Goal: Task Accomplishment & Management: Use online tool/utility

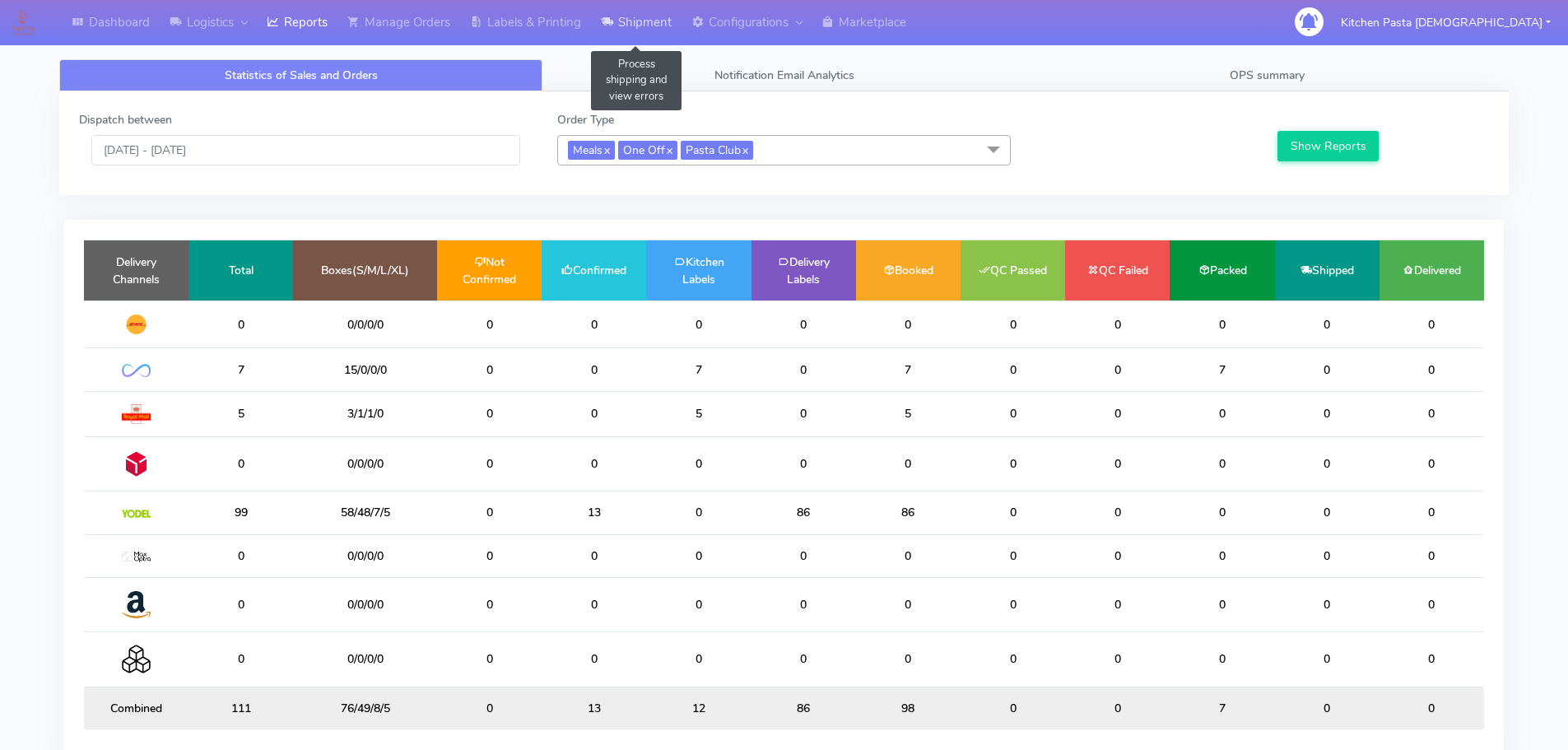
click at [627, 23] on link "Shipment" at bounding box center [636, 22] width 91 height 45
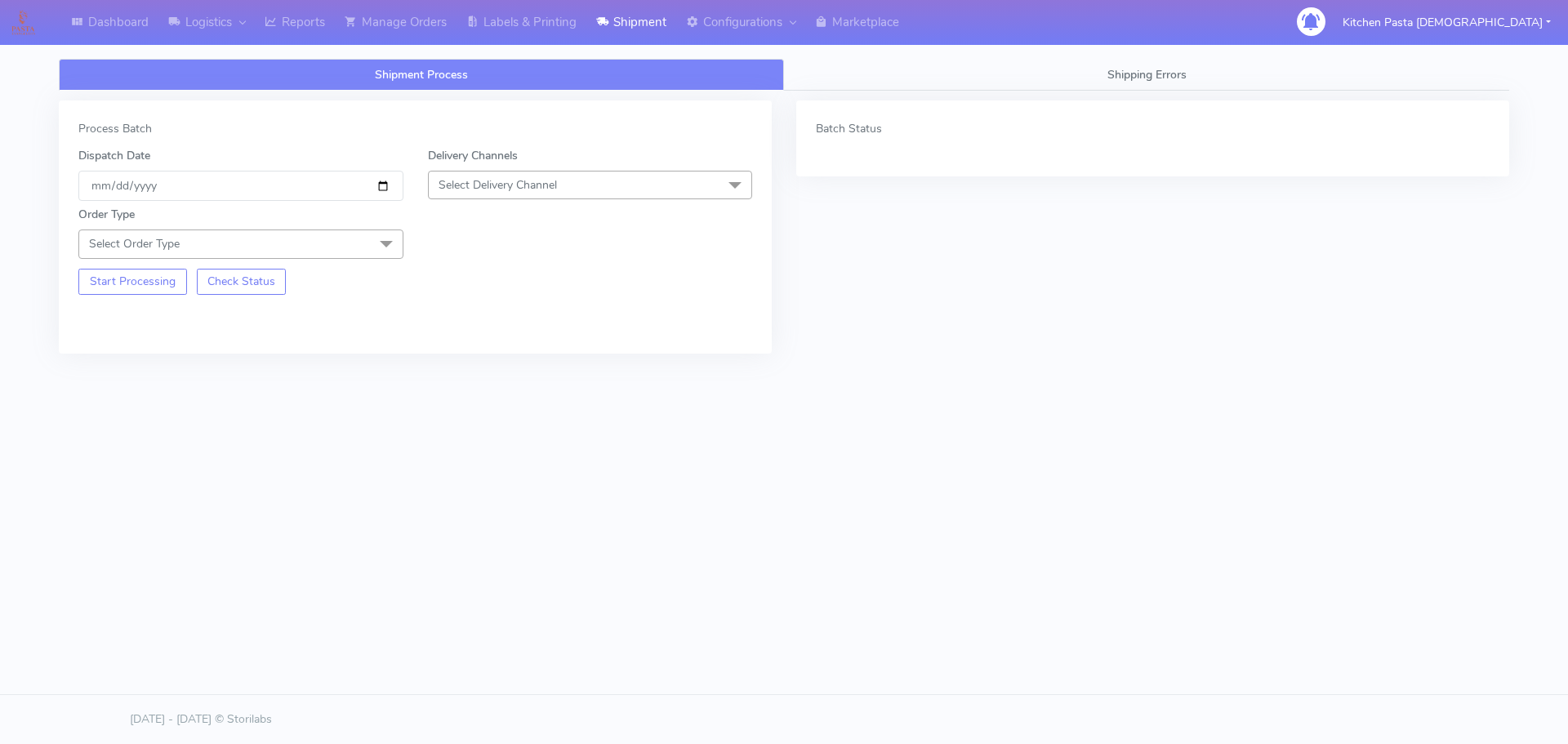
click at [579, 182] on span "Select Delivery Channel" at bounding box center [590, 184] width 325 height 28
click at [493, 373] on div "Yodel" at bounding box center [590, 369] width 307 height 17
click at [343, 240] on span "Select Order Type" at bounding box center [241, 243] width 325 height 28
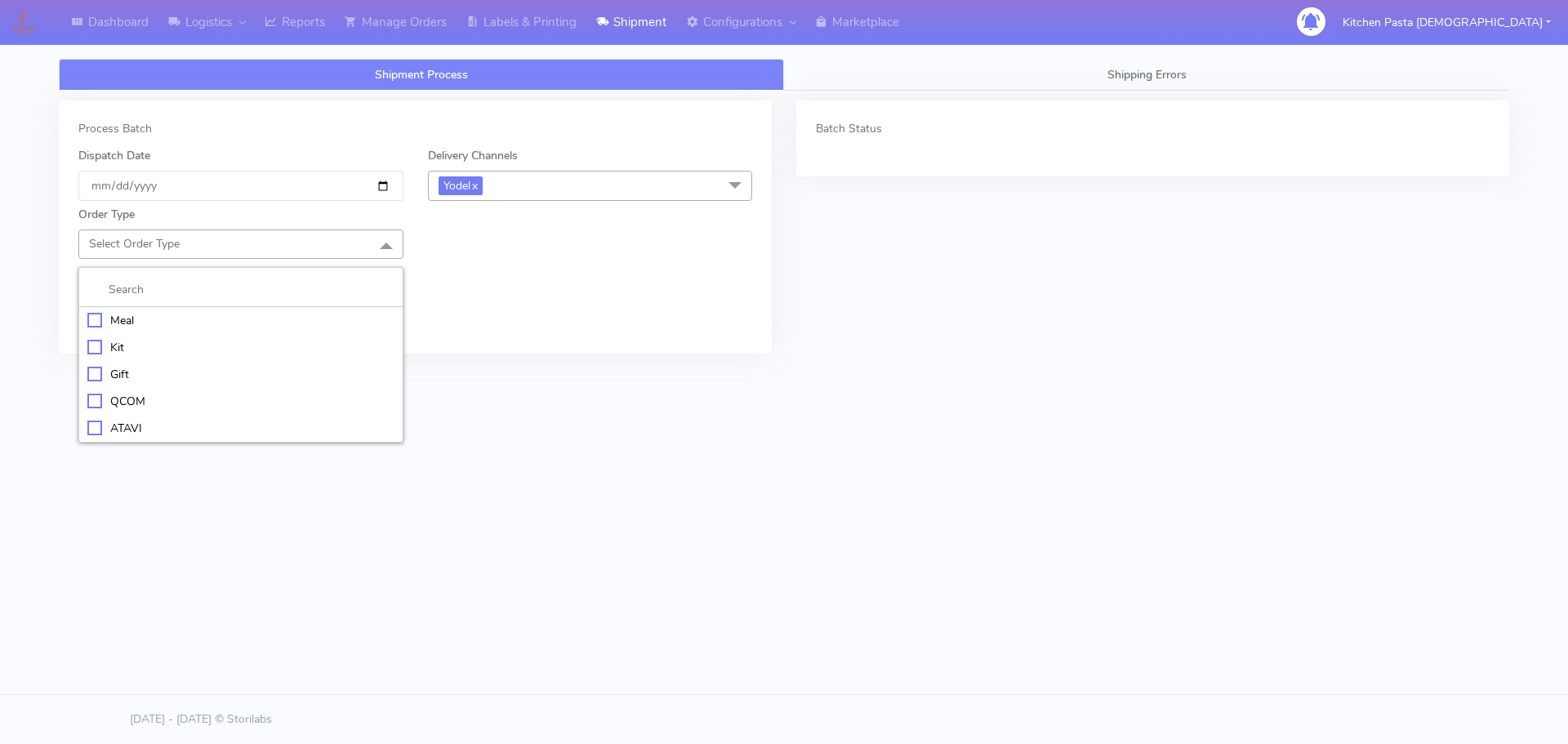
click at [312, 320] on div "Meal" at bounding box center [241, 320] width 307 height 17
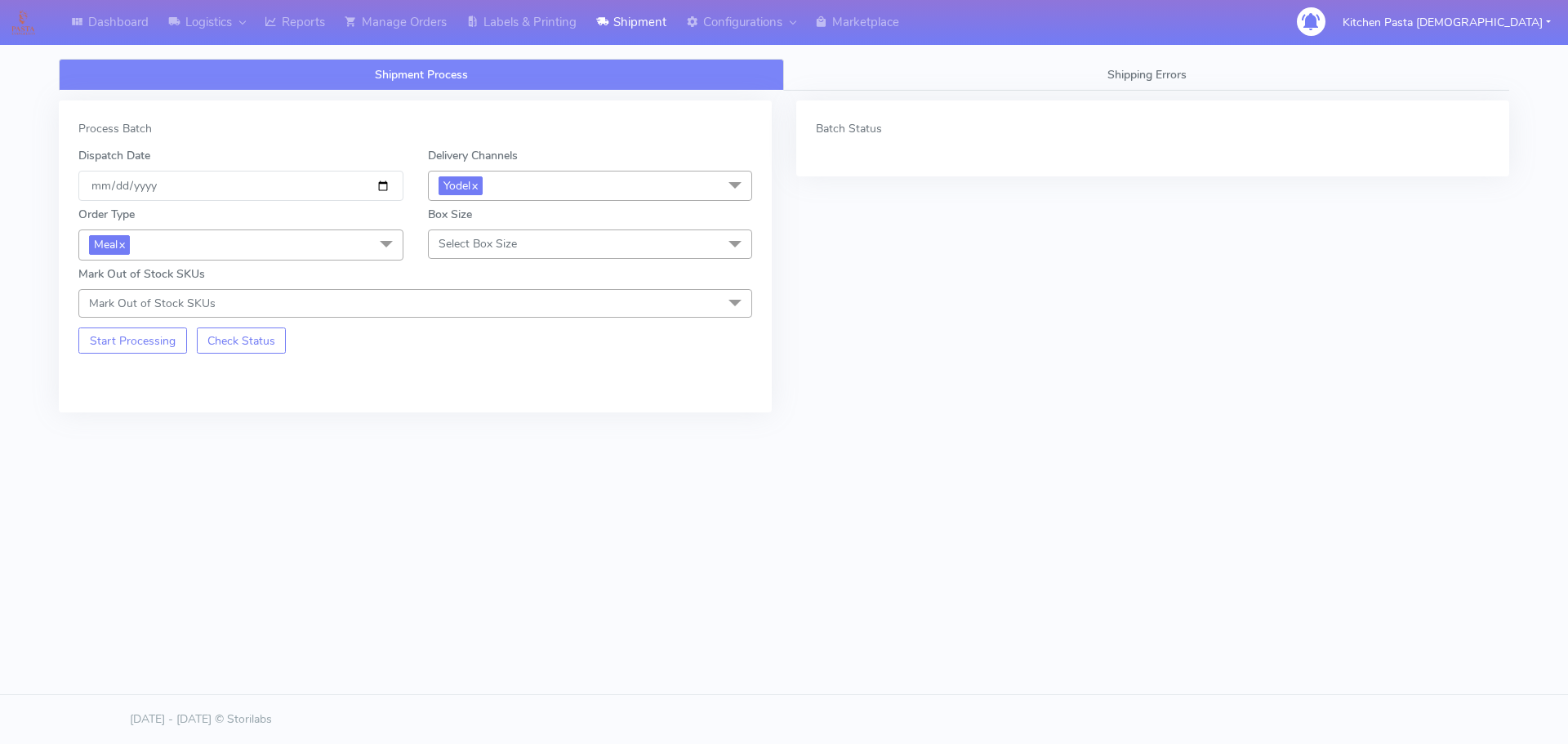
click at [582, 243] on span "Select Box Size" at bounding box center [590, 243] width 325 height 28
click at [534, 388] on li "Large" at bounding box center [590, 402] width 323 height 27
click at [543, 246] on span "Large x" at bounding box center [590, 243] width 325 height 30
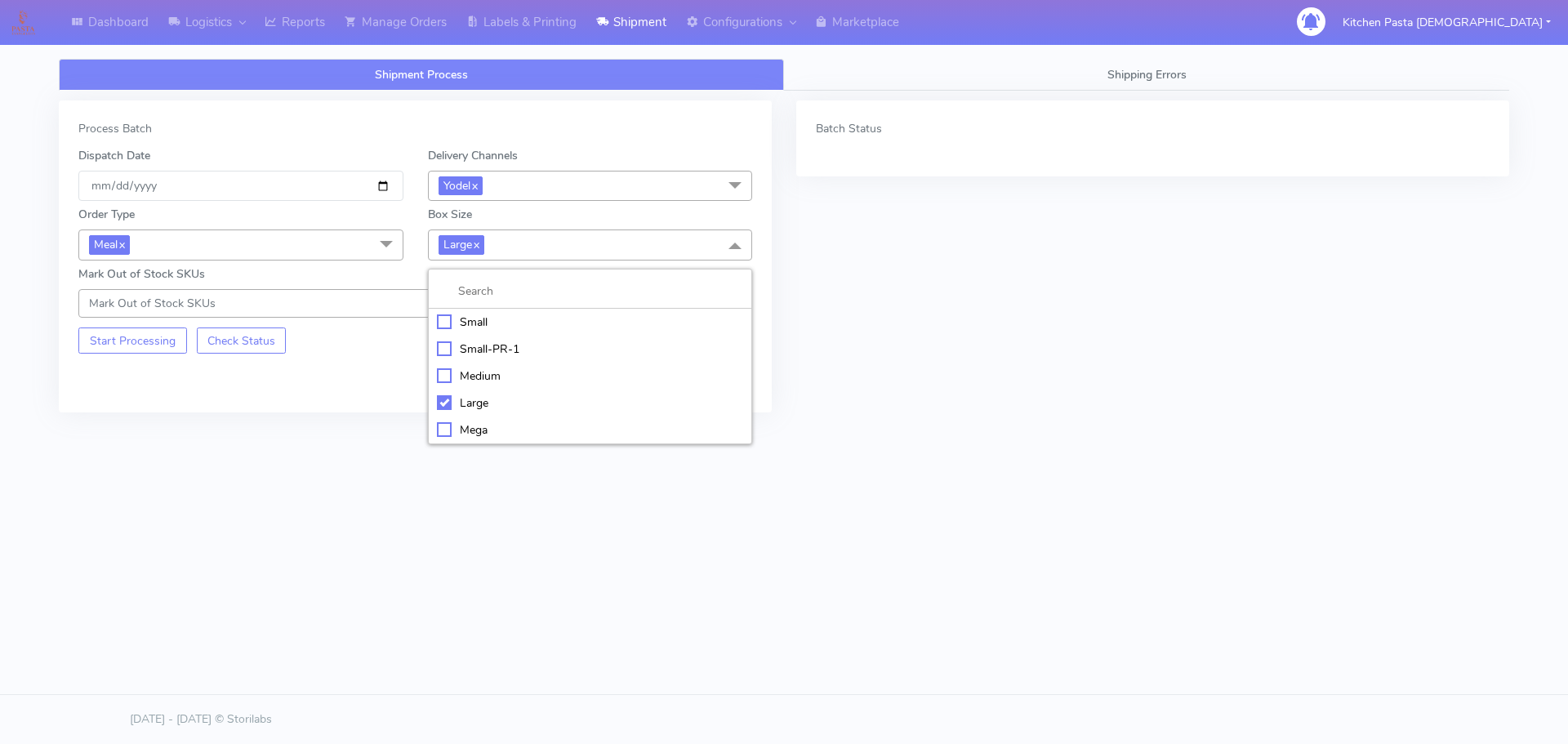
click at [483, 372] on div "Medium" at bounding box center [590, 376] width 307 height 17
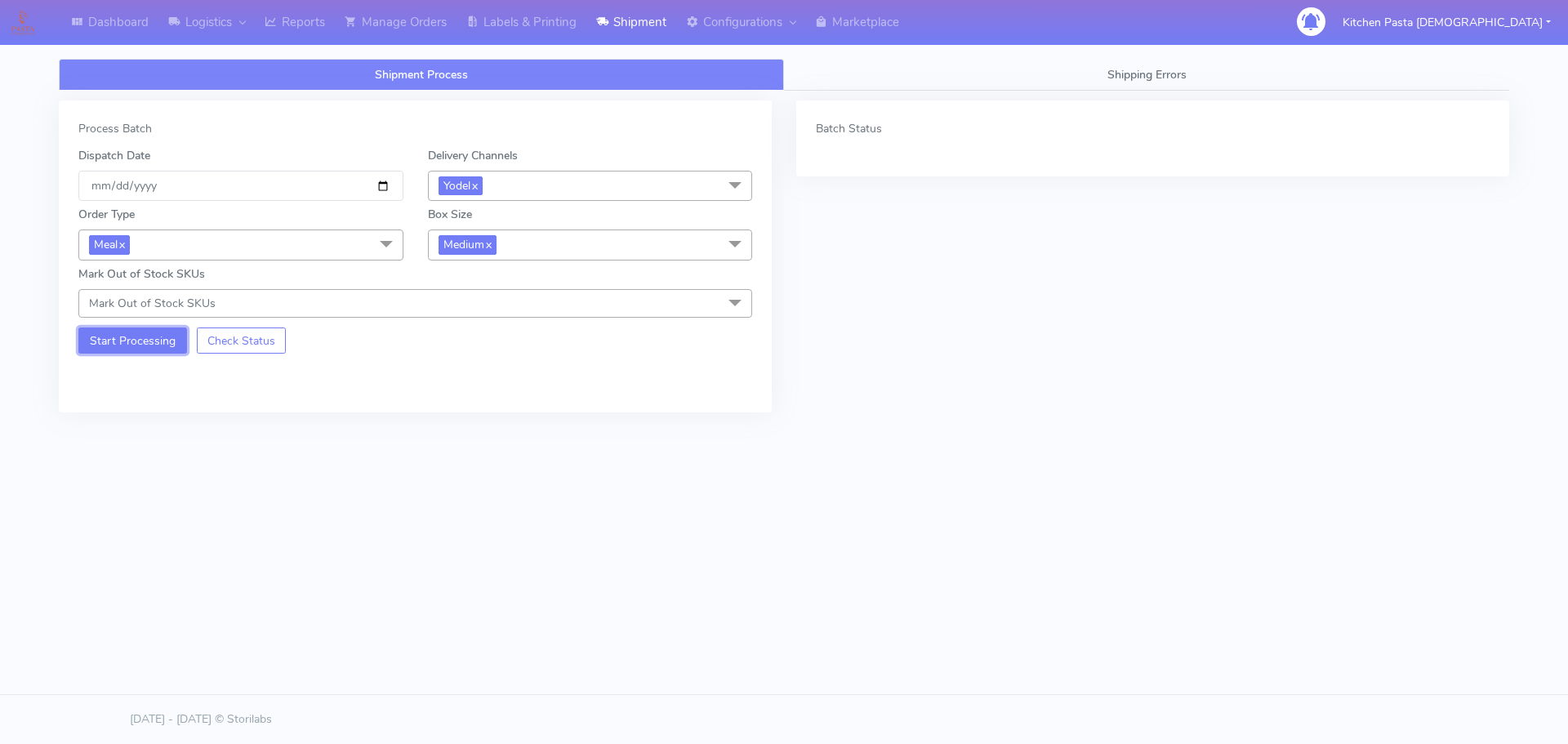
click at [157, 333] on button "Start Processing" at bounding box center [133, 340] width 109 height 26
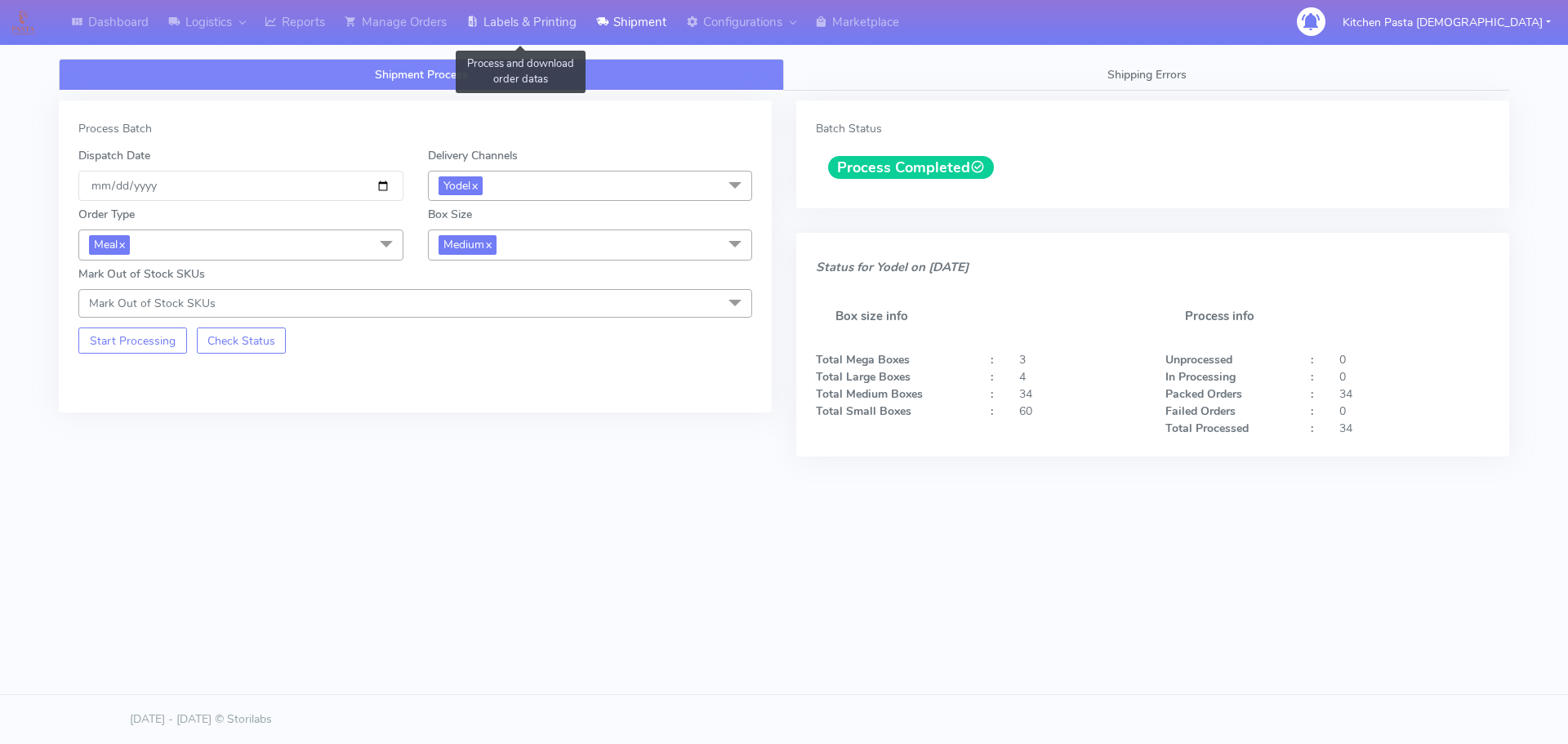
click at [565, 31] on link "Labels & Printing" at bounding box center [521, 22] width 130 height 45
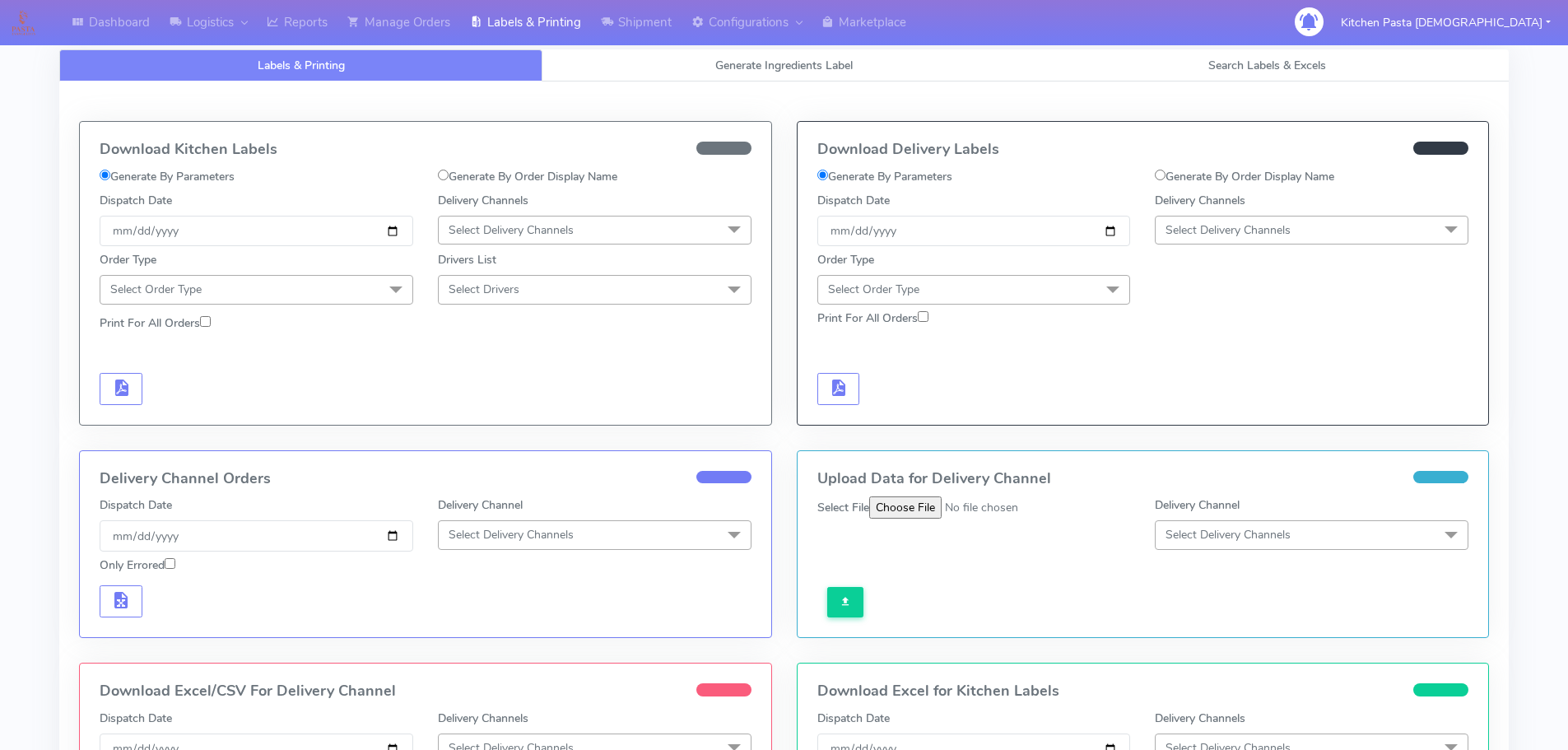
click at [1365, 237] on span "Select Delivery Channels" at bounding box center [1312, 229] width 314 height 28
click at [1179, 426] on li "Yodel" at bounding box center [1312, 416] width 312 height 27
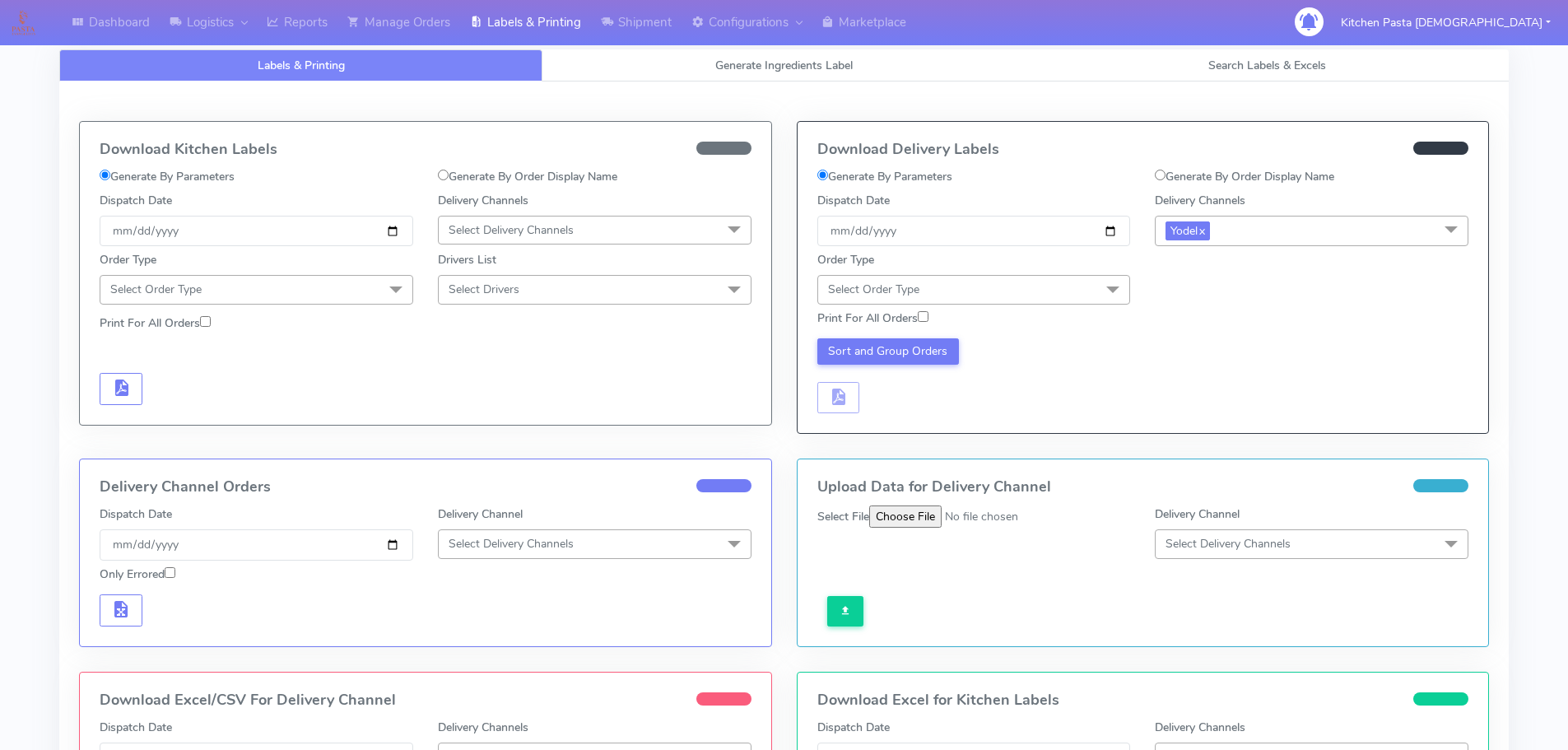
click at [1062, 291] on span "Select Order Type" at bounding box center [974, 288] width 314 height 28
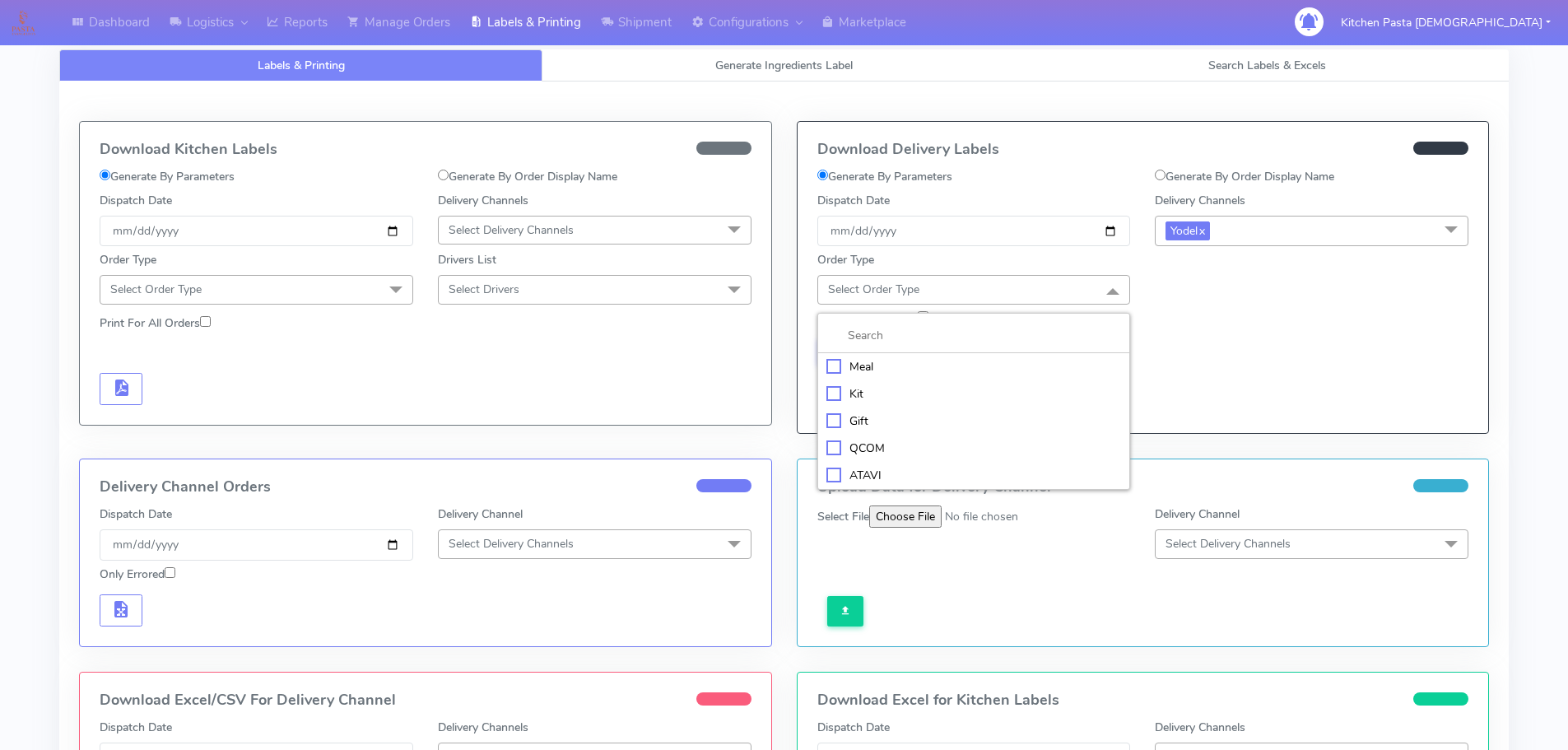
click at [1010, 361] on div "Meal" at bounding box center [974, 367] width 295 height 18
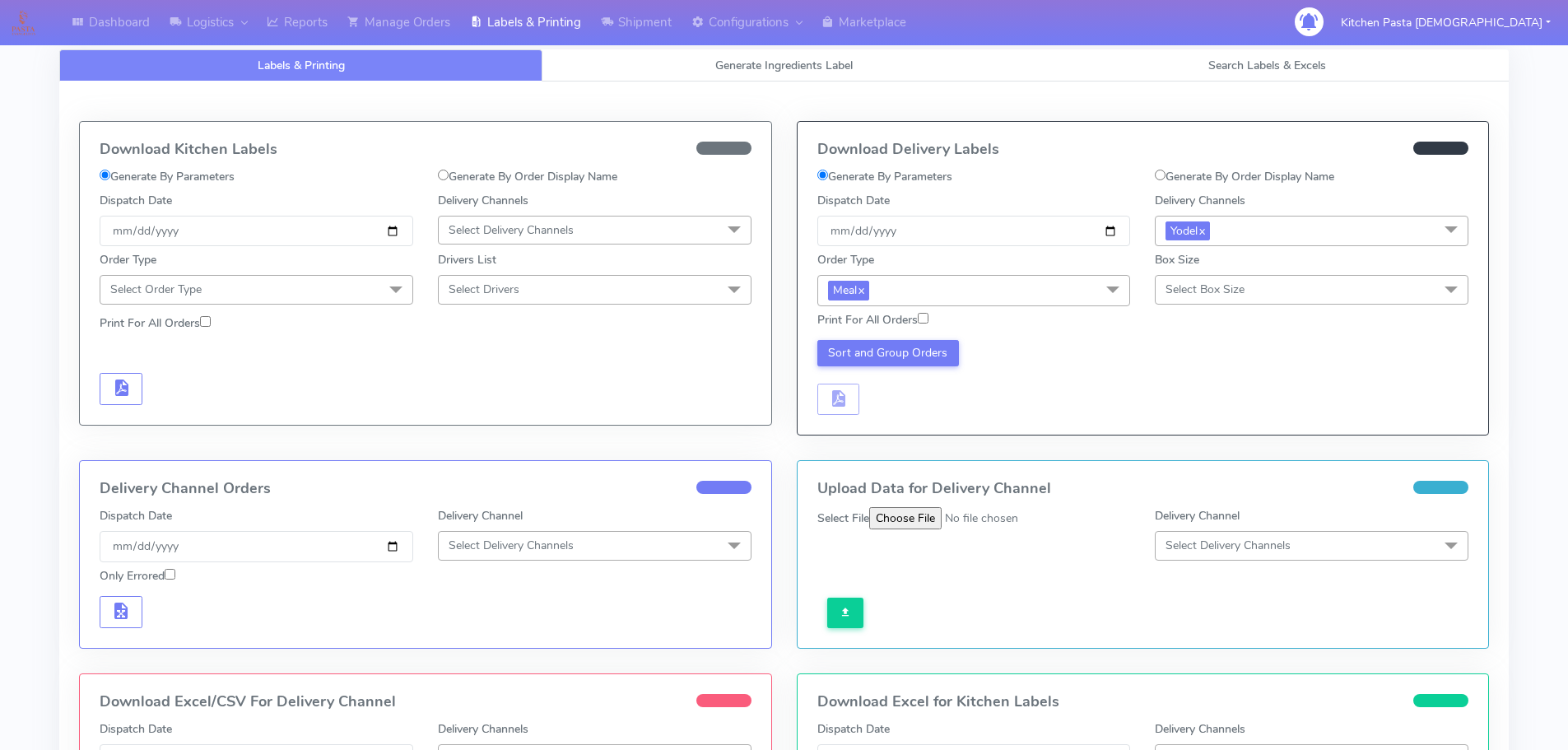
click at [1261, 284] on span "Select Box Size" at bounding box center [1312, 288] width 314 height 28
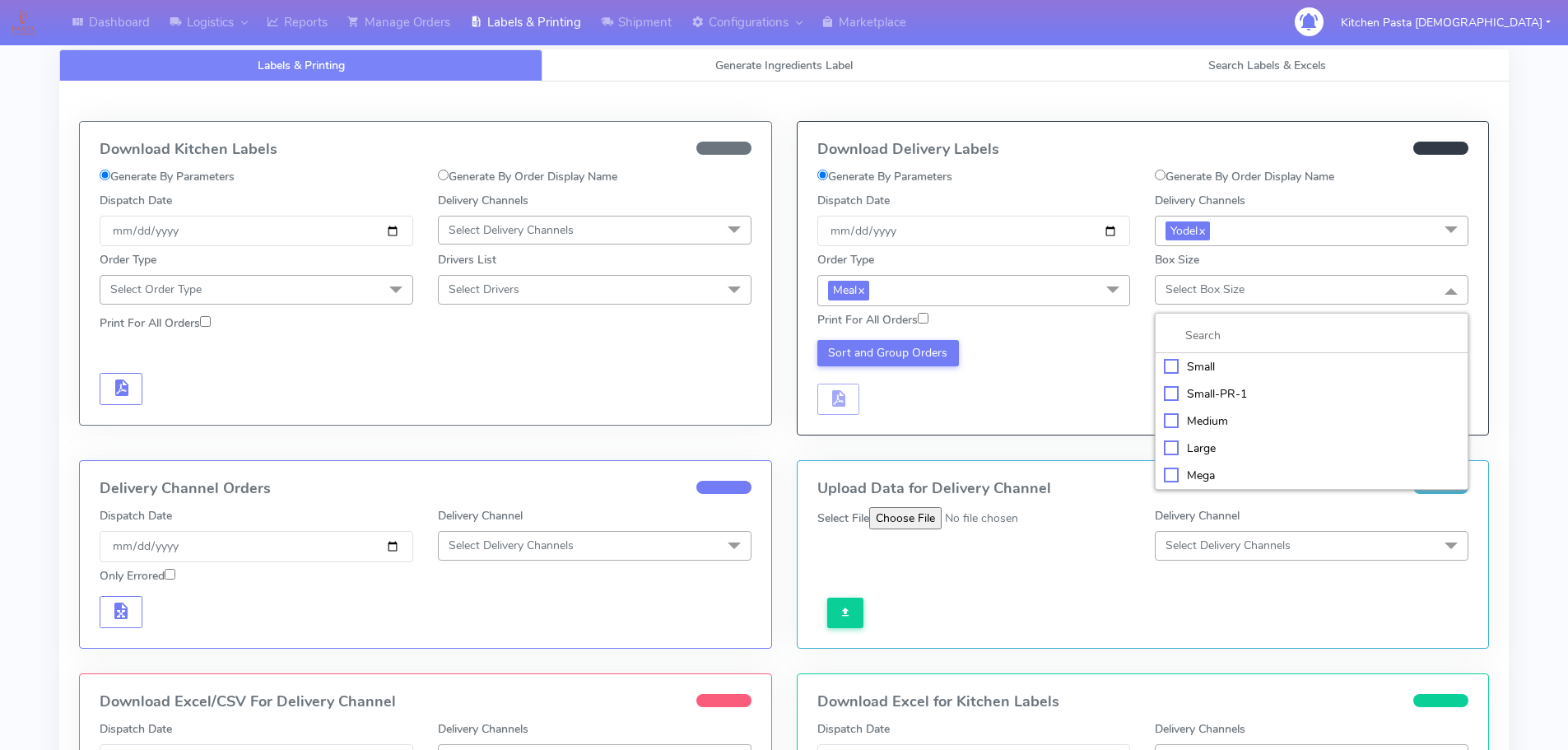
click at [1223, 415] on div "Medium" at bounding box center [1312, 421] width 295 height 18
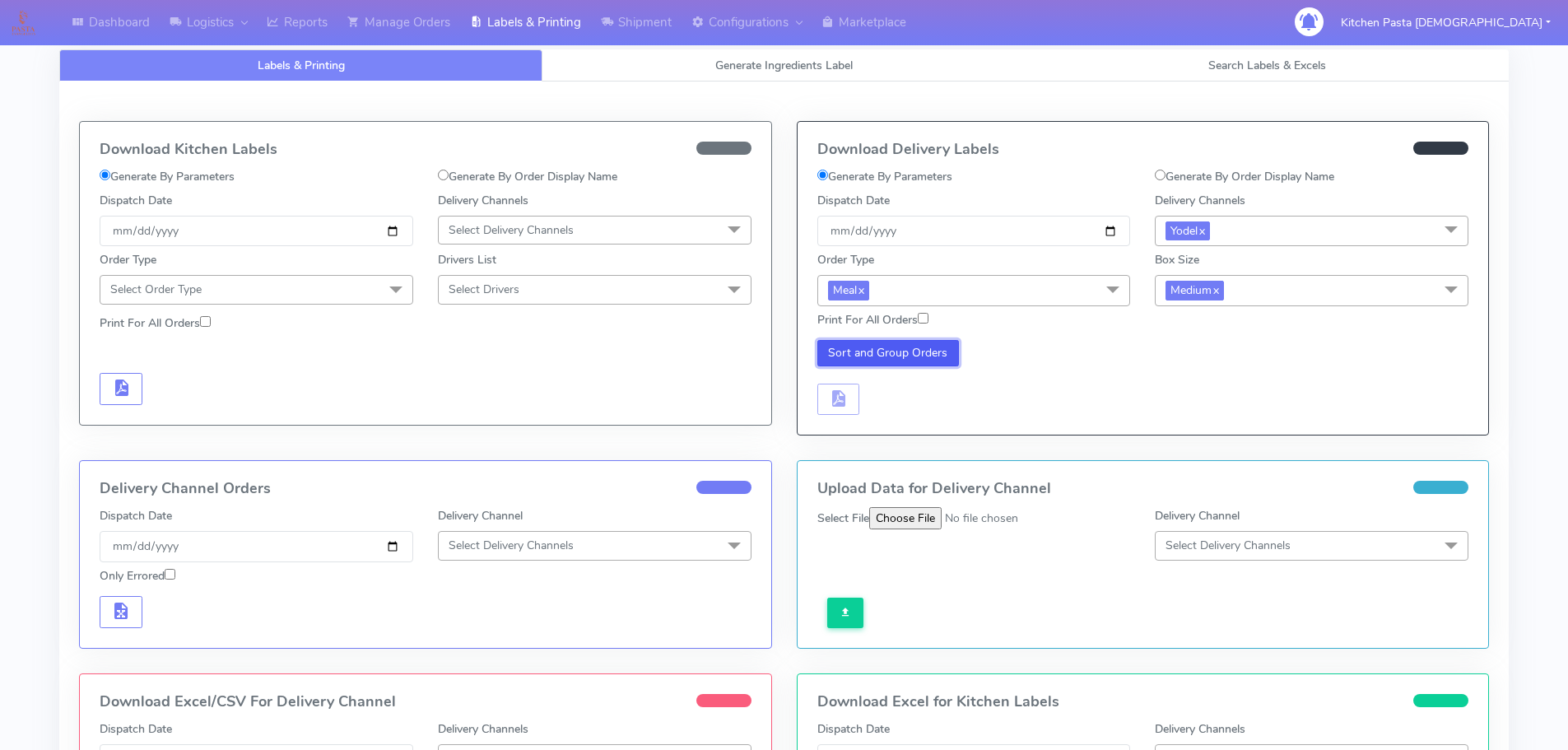
click at [907, 354] on button "Sort and Group Orders" at bounding box center [889, 353] width 143 height 26
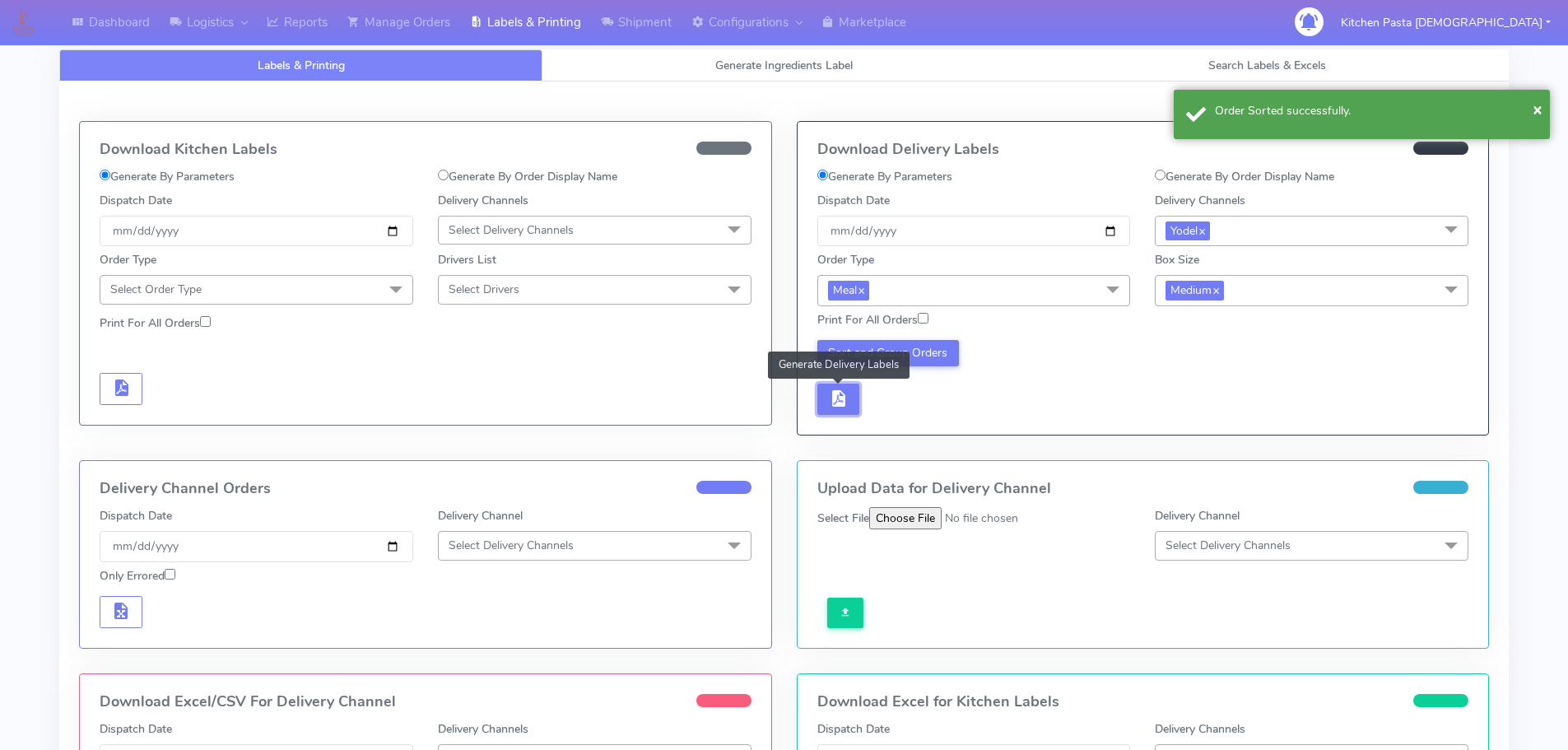
click at [850, 414] on button "button" at bounding box center [839, 399] width 43 height 32
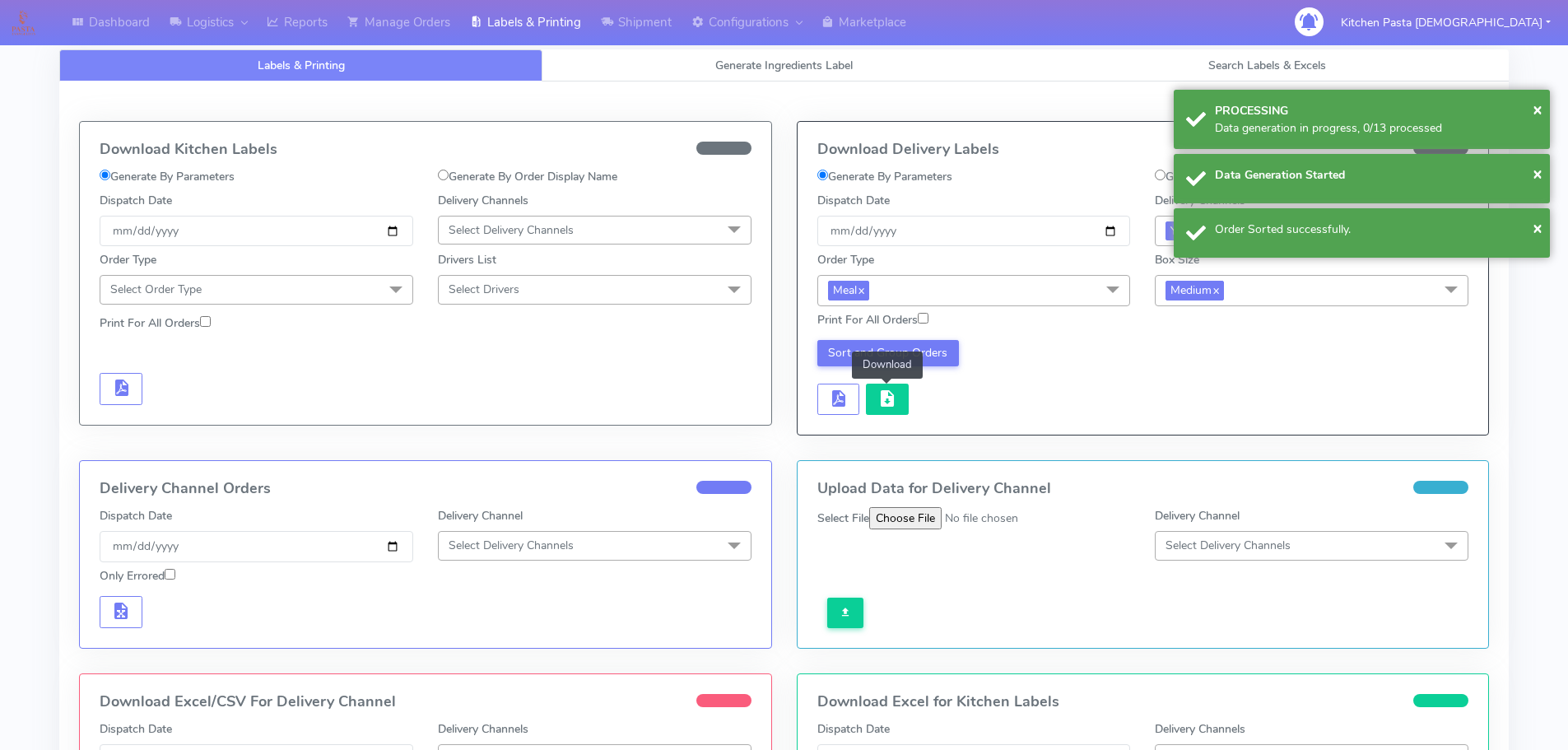
click at [902, 402] on button "button" at bounding box center [887, 399] width 43 height 32
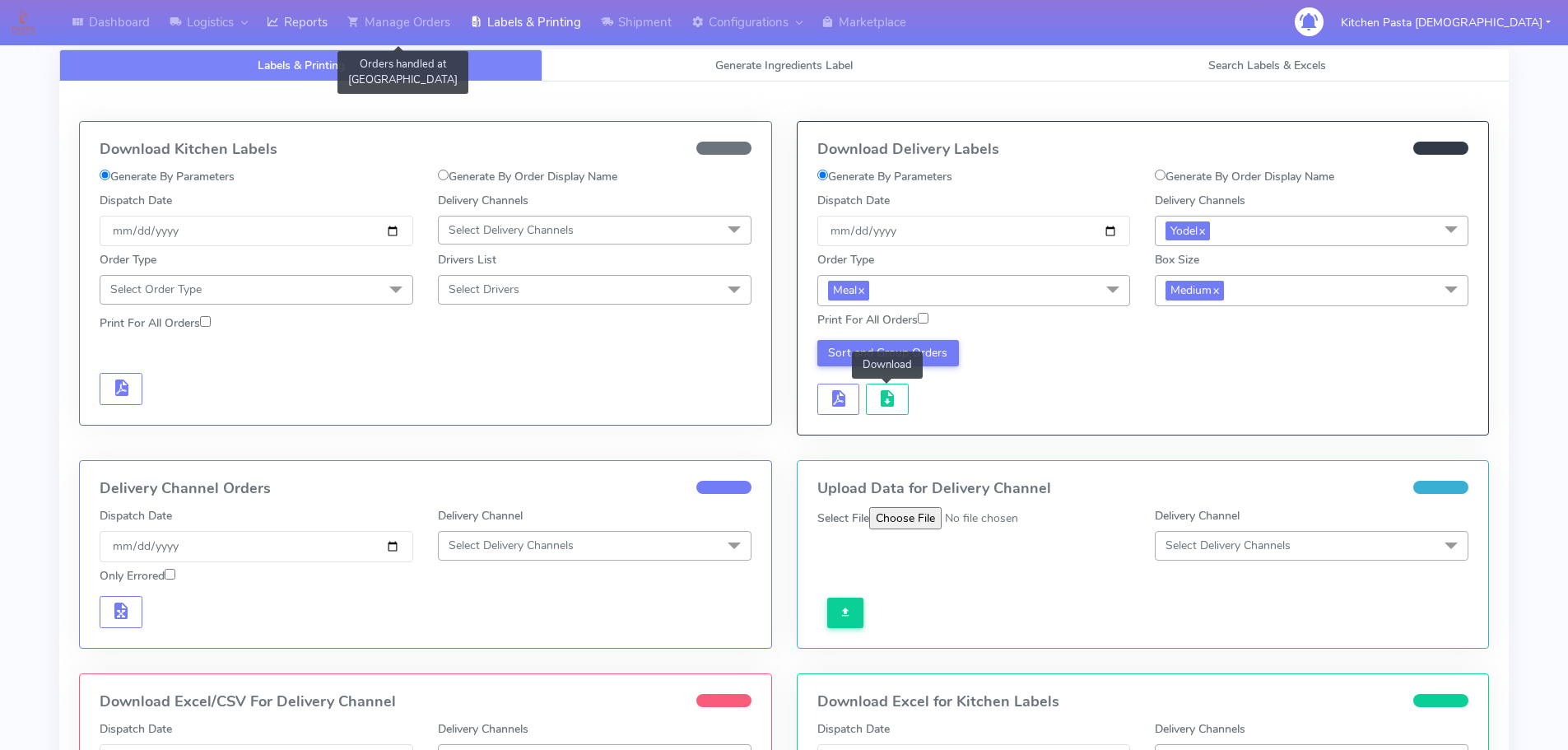
click at [336, 23] on link "Reports" at bounding box center [297, 22] width 80 height 45
